Goal: Browse casually

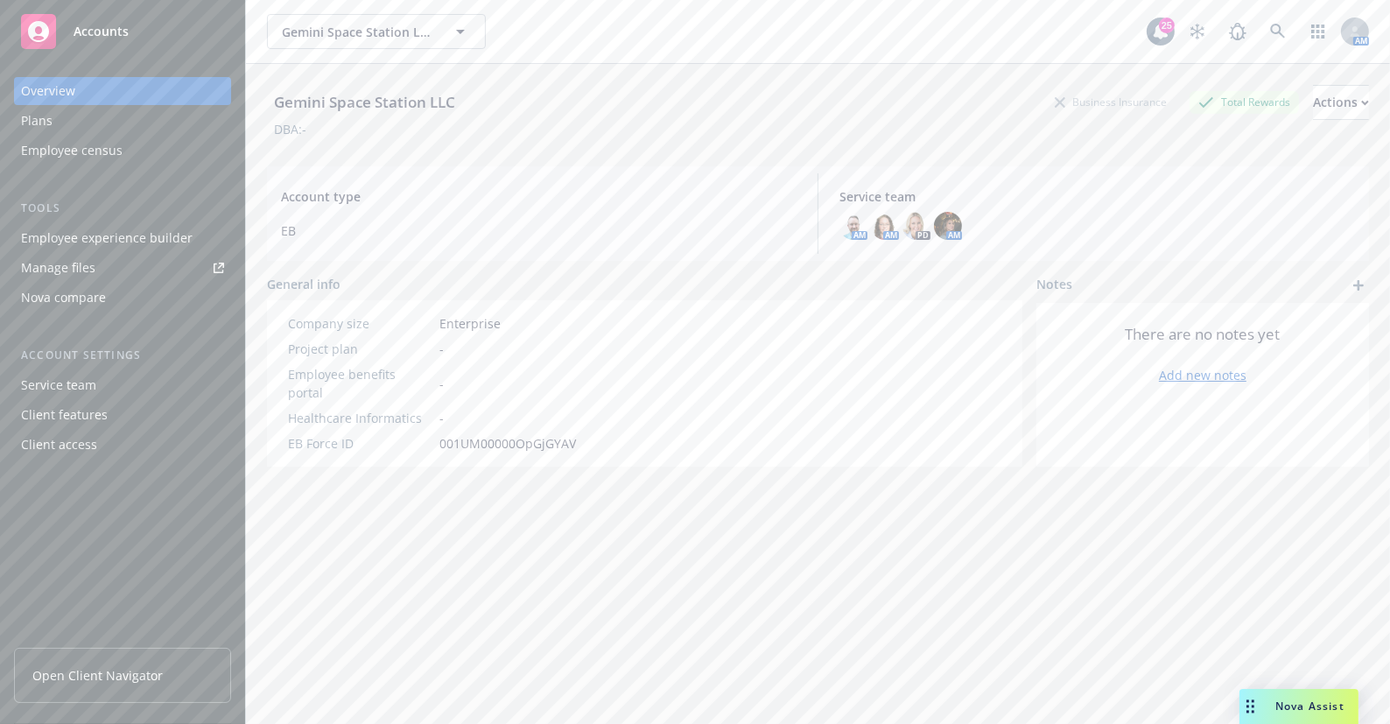
drag, startPoint x: 477, startPoint y: 607, endPoint x: 61, endPoint y: 639, distance: 416.9
click at [477, 606] on div "Gemini Space Station LLC Business Insurance Total Rewards Actions DBA: - Accoun…" at bounding box center [818, 415] width 1102 height 703
